Goal: Information Seeking & Learning: Learn about a topic

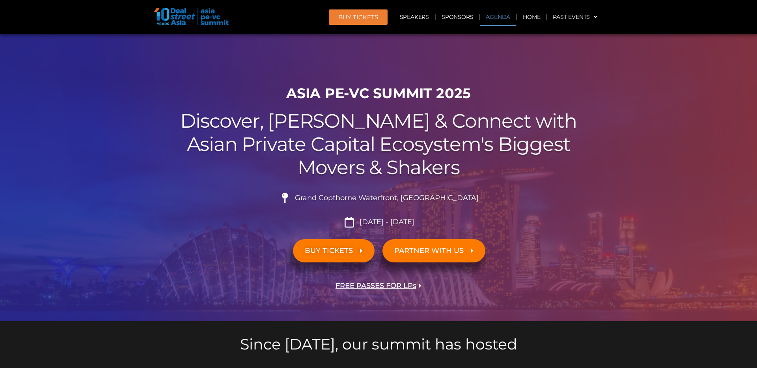
click at [496, 19] on link "Agenda" at bounding box center [498, 17] width 36 height 18
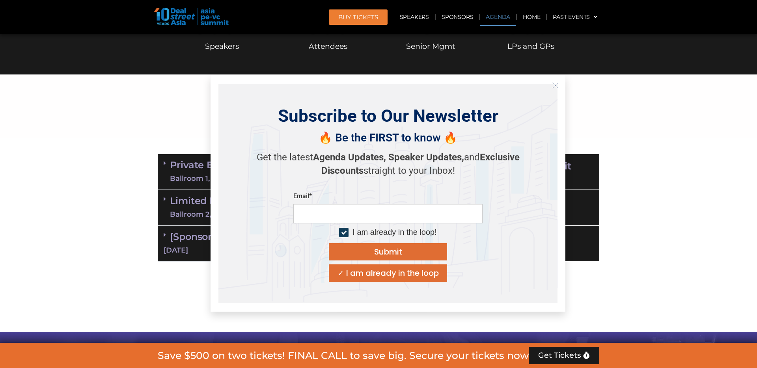
scroll to position [413, 0]
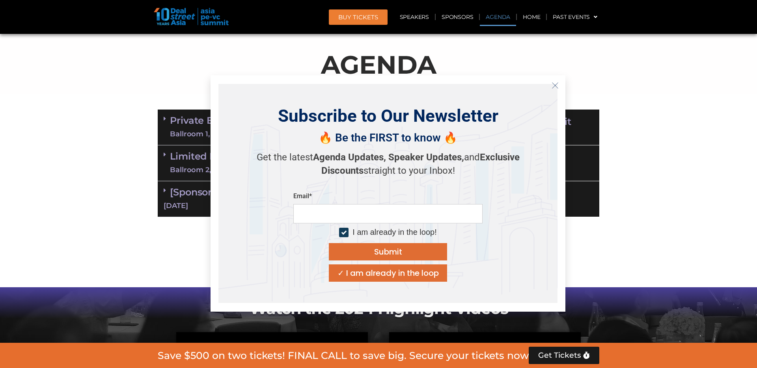
click at [411, 291] on div "Subscribe to Our Newsletter 🔥 Be the FIRST to know 🔥 Get the latest Agenda Upda…" at bounding box center [387, 193] width 339 height 219
click at [409, 276] on div "✓ I am already in the loop" at bounding box center [388, 273] width 101 height 8
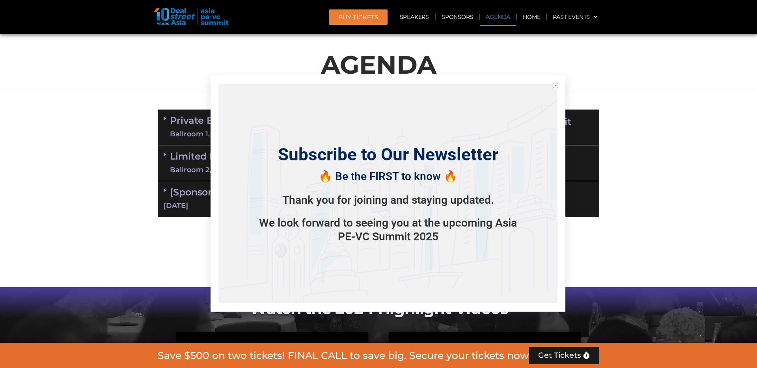
click at [557, 88] on line "Close" at bounding box center [556, 86] width 6 height 6
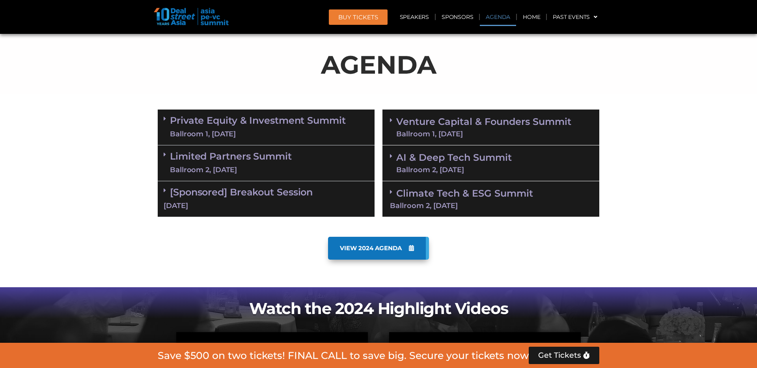
click at [472, 127] on link "Venture Capital & Founders​ Summit Ballroom 1, [DATE]" at bounding box center [483, 127] width 175 height 21
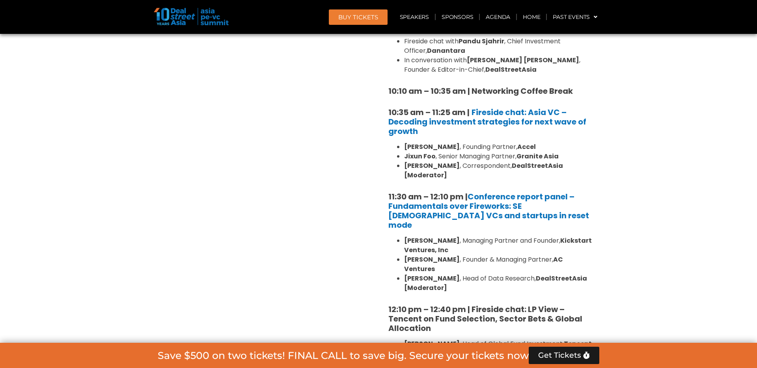
scroll to position [662, 0]
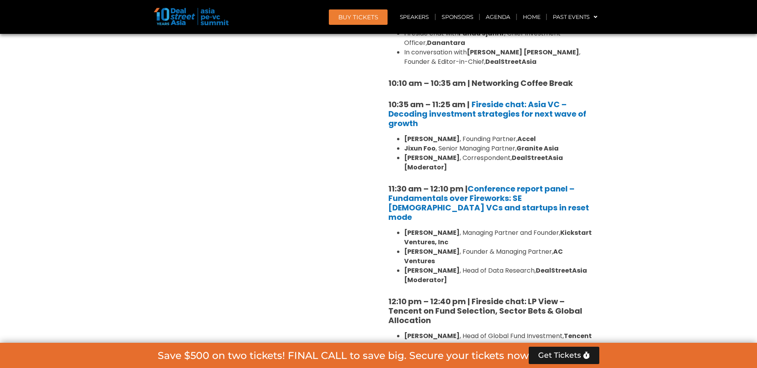
click at [523, 159] on strong "DealStreetAsia [Moderator]" at bounding box center [483, 162] width 159 height 19
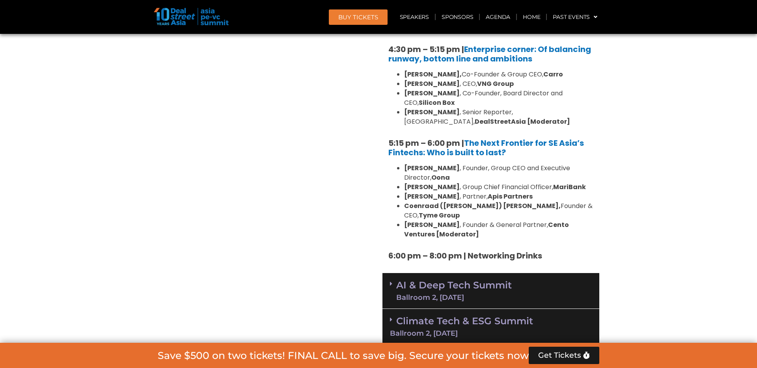
scroll to position [1407, 0]
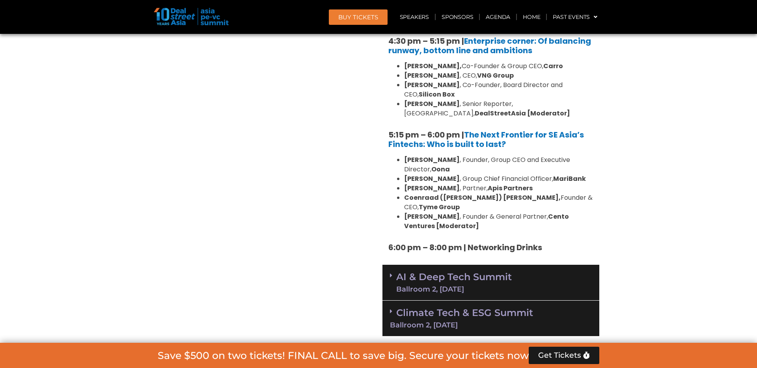
click at [499, 273] on link "AI & Deep Tech Summit Ballroom 2, [DATE]" at bounding box center [454, 283] width 116 height 21
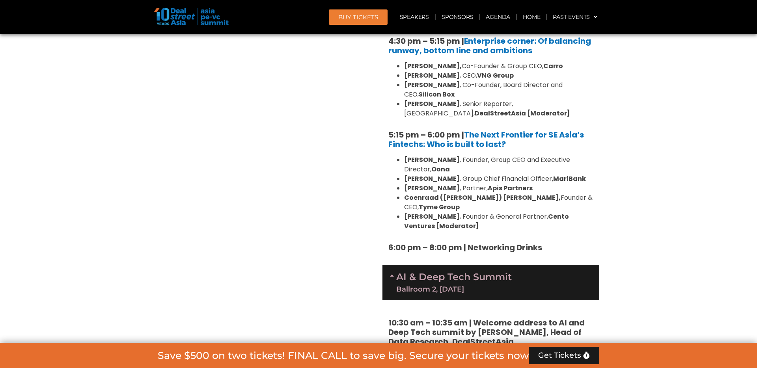
click at [499, 273] on link "AI & Deep Tech Summit Ballroom 2, [DATE]" at bounding box center [454, 283] width 116 height 21
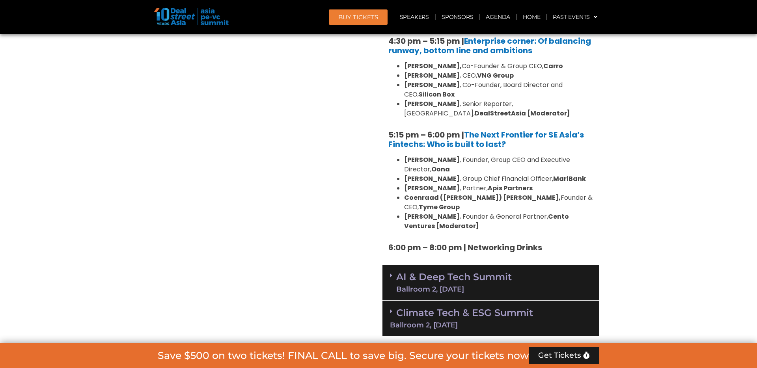
click at [511, 301] on div "Climate Tech & ESG Summit Ballroom 2, [DATE]" at bounding box center [491, 319] width 217 height 36
click at [511, 301] on div "Climate Tech & ESG Summit Ballroom 2, [DATE]" at bounding box center [491, 318] width 217 height 35
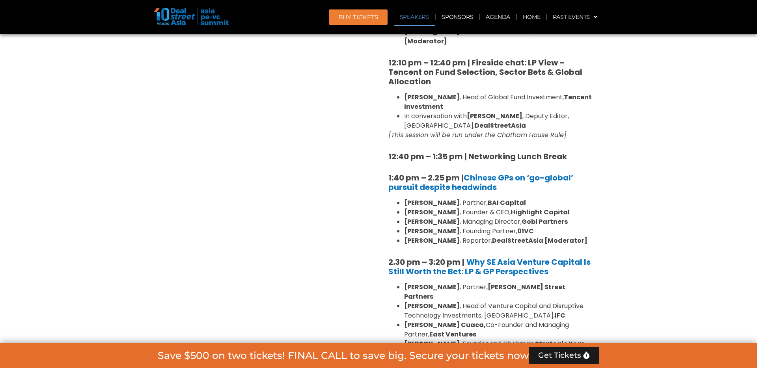
scroll to position [876, 0]
